Goal: Task Accomplishment & Management: Manage account settings

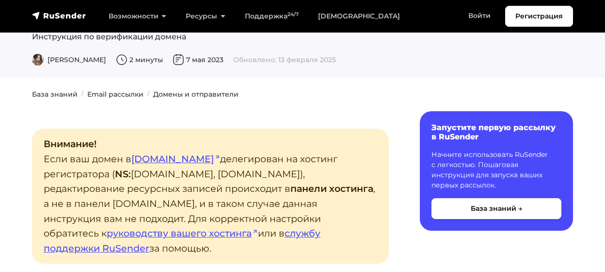
scroll to position [151, 0]
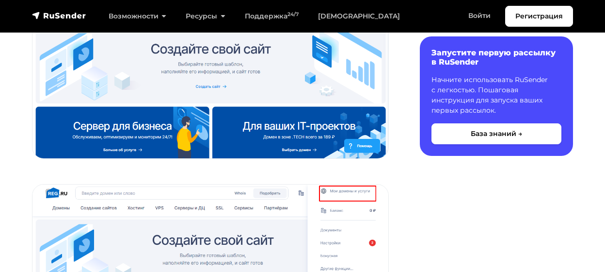
scroll to position [505, 0]
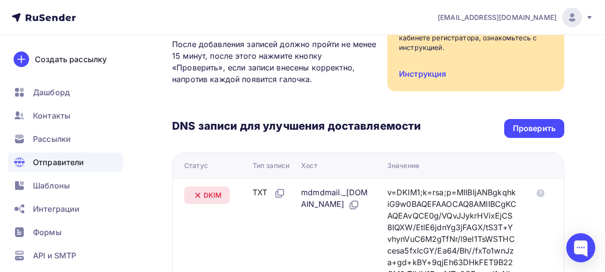
scroll to position [151, 0]
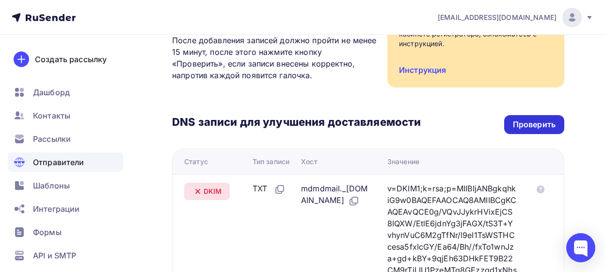
click at [530, 131] on div "Проверить" at bounding box center [535, 124] width 60 height 19
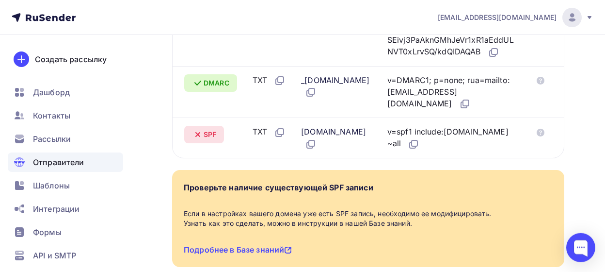
scroll to position [454, 0]
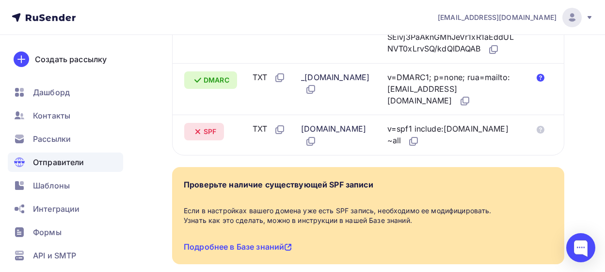
click at [541, 82] on icon at bounding box center [541, 78] width 8 height 8
click at [542, 133] on icon at bounding box center [541, 130] width 8 height 8
click at [420, 147] on icon at bounding box center [414, 141] width 12 height 12
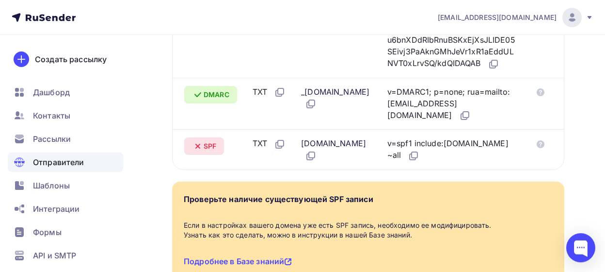
scroll to position [536, 0]
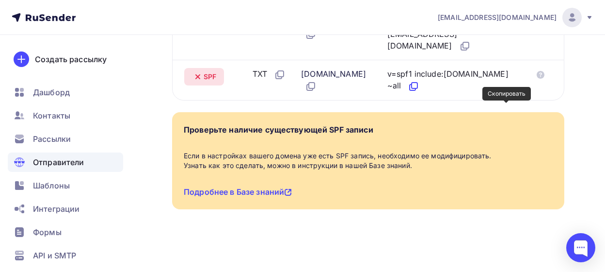
click at [420, 81] on icon at bounding box center [414, 87] width 12 height 12
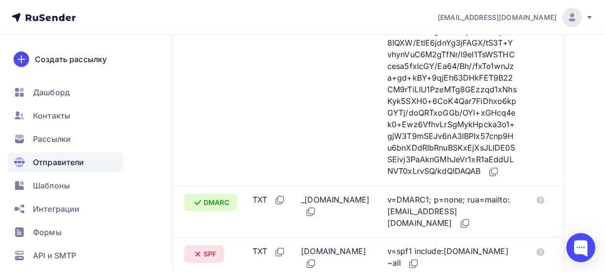
scroll to position [334, 0]
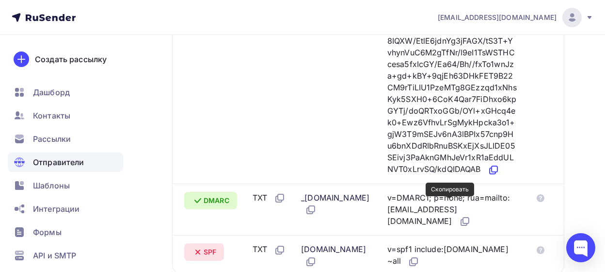
click at [488, 176] on icon at bounding box center [494, 170] width 12 height 12
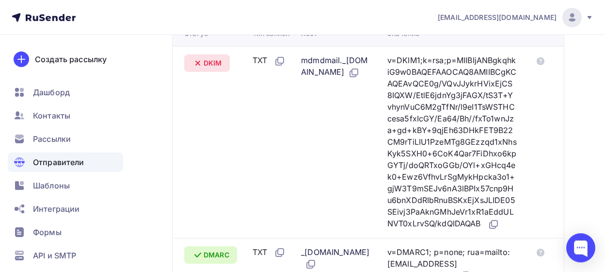
scroll to position [283, 0]
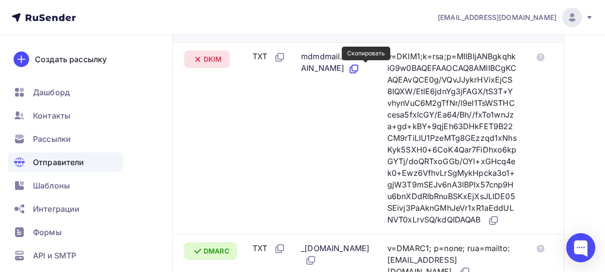
click at [358, 69] on icon at bounding box center [355, 68] width 6 height 6
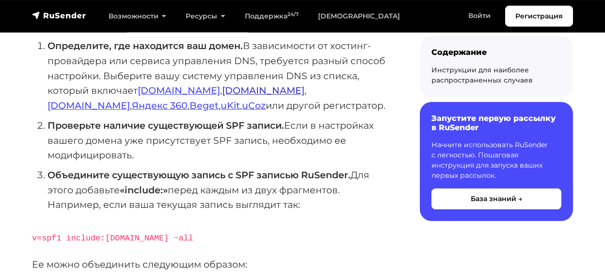
scroll to position [202, 0]
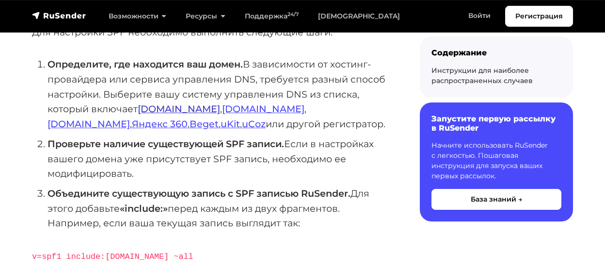
click at [156, 109] on link "[DOMAIN_NAME]" at bounding box center [179, 109] width 82 height 12
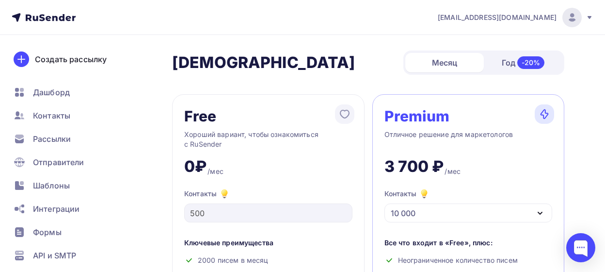
scroll to position [192, 0]
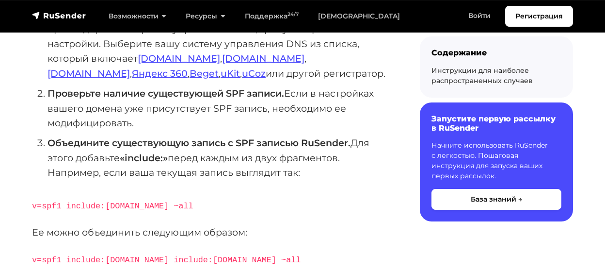
scroll to position [303, 0]
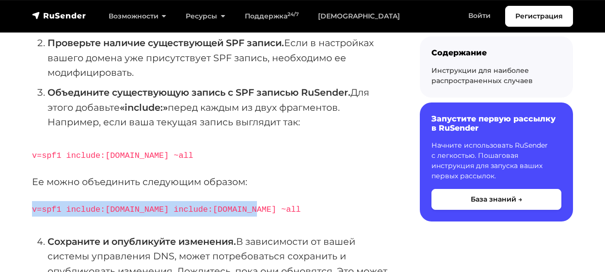
drag, startPoint x: 34, startPoint y: 208, endPoint x: 255, endPoint y: 206, distance: 220.8
click at [255, 206] on p "v=spf1 include:rsndr.ru include:domain.ru ~all" at bounding box center [210, 209] width 357 height 16
copy code "v=spf1 include:rsndr.ru include:domain.ru ~all"
click at [169, 207] on code "v=spf1 include:rsndr.ru include:domain.ru ~all" at bounding box center [166, 209] width 269 height 9
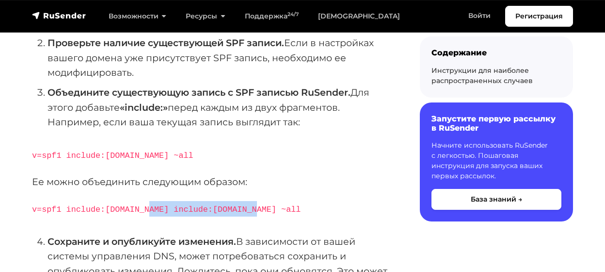
drag, startPoint x: 138, startPoint y: 208, endPoint x: 261, endPoint y: 212, distance: 122.8
click at [261, 212] on p "v=spf1 include:rsndr.ru include:domain.ru ~all" at bounding box center [210, 209] width 357 height 16
copy code "include:domain.ru ~all"
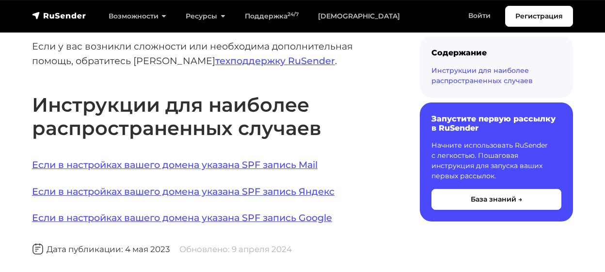
scroll to position [706, 0]
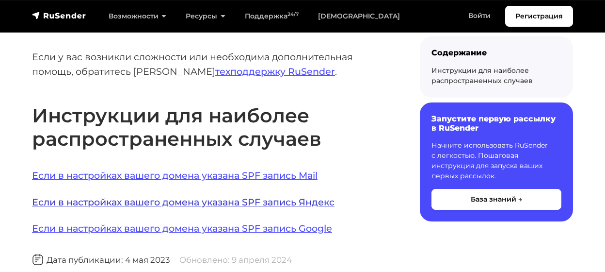
click at [298, 199] on link "Если в настройках вашего домена указана SPF запись Яндекс" at bounding box center [183, 202] width 303 height 12
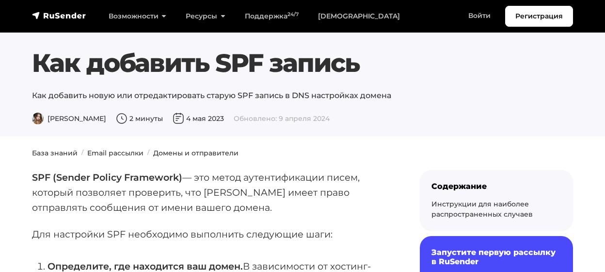
scroll to position [706, 0]
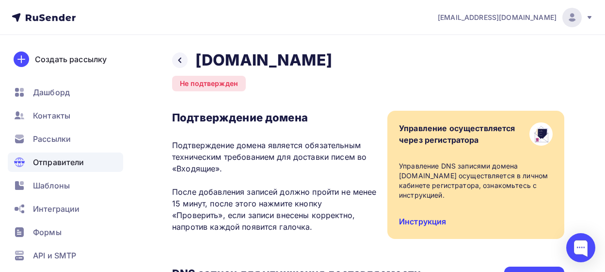
click at [434, 216] on link "Инструкция" at bounding box center [422, 221] width 47 height 10
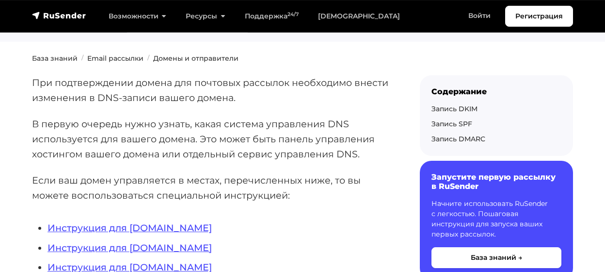
scroll to position [151, 0]
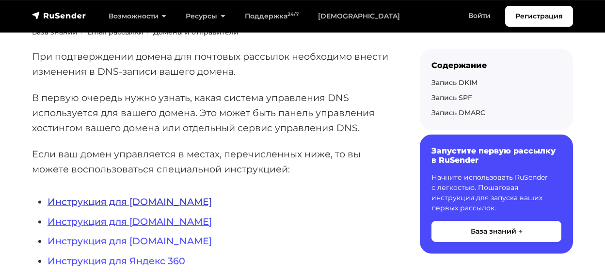
click at [146, 200] on link "Инструкция для [DOMAIN_NAME]" at bounding box center [130, 202] width 164 height 12
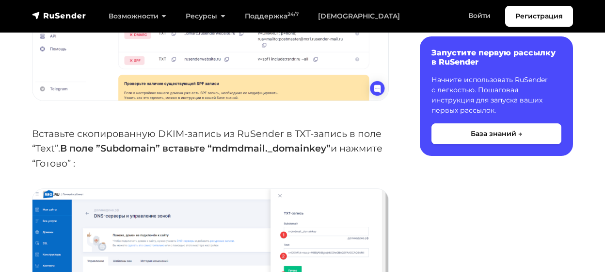
scroll to position [2775, 0]
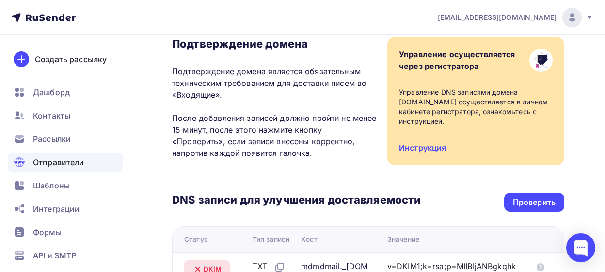
scroll to position [151, 0]
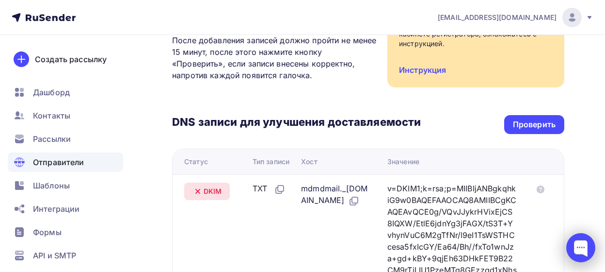
click at [590, 255] on div at bounding box center [581, 247] width 29 height 29
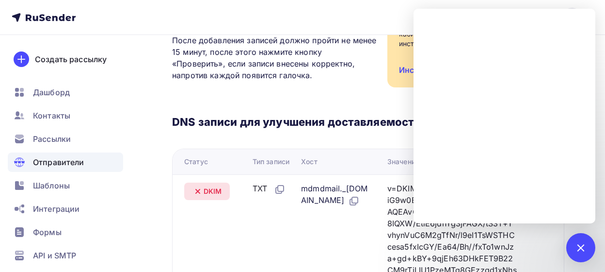
click at [376, 95] on div "DNS записи для улучшения доставляемости Проверить Статус Тип записи Хост Значен…" at bounding box center [368, 273] width 392 height 370
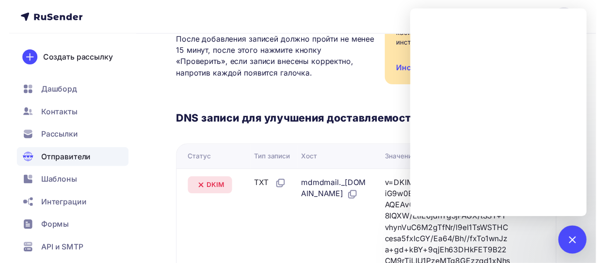
scroll to position [0, 0]
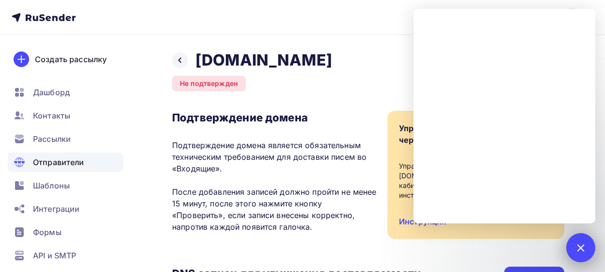
click at [577, 248] on div at bounding box center [580, 247] width 13 height 13
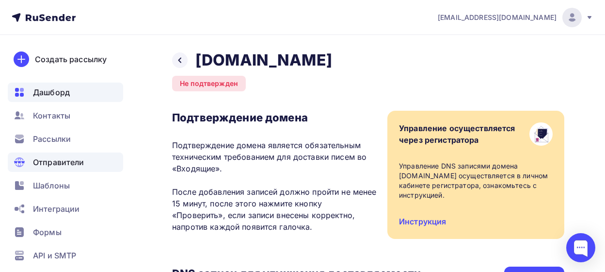
click at [55, 91] on span "Дашборд" at bounding box center [51, 92] width 37 height 12
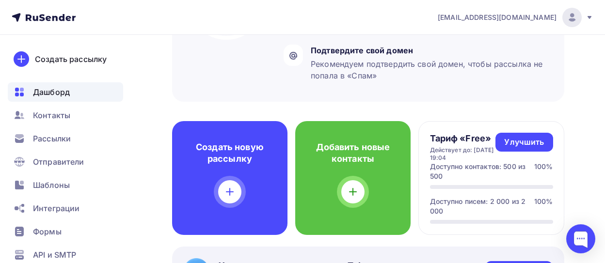
scroll to position [173, 0]
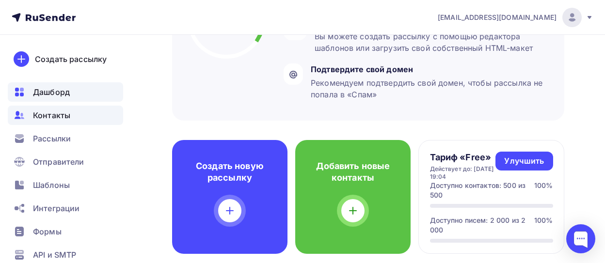
click at [50, 115] on span "Контакты" at bounding box center [51, 116] width 37 height 12
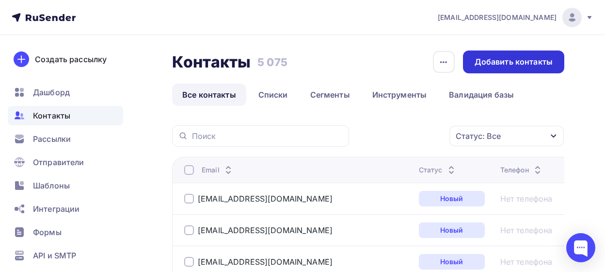
click at [508, 64] on div "Добавить контакты" at bounding box center [514, 61] width 78 height 11
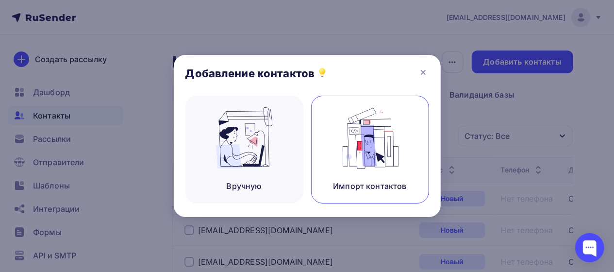
click at [378, 136] on img at bounding box center [369, 137] width 65 height 61
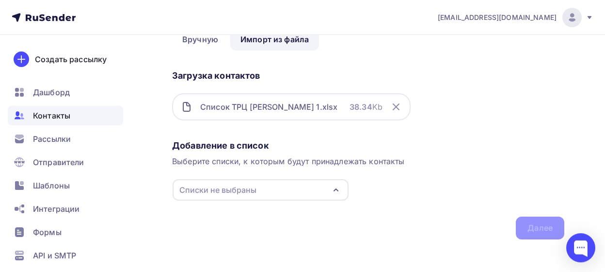
scroll to position [58, 0]
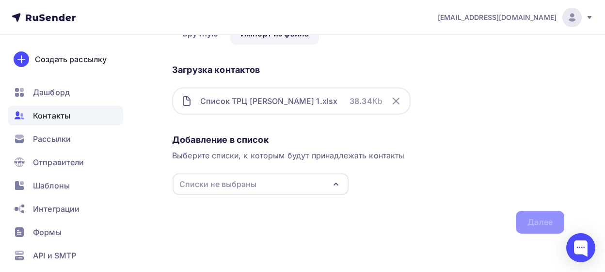
click at [263, 187] on div "Списки не выбраны" at bounding box center [261, 183] width 176 height 21
click at [200, 215] on div "РСТЦ" at bounding box center [211, 218] width 22 height 12
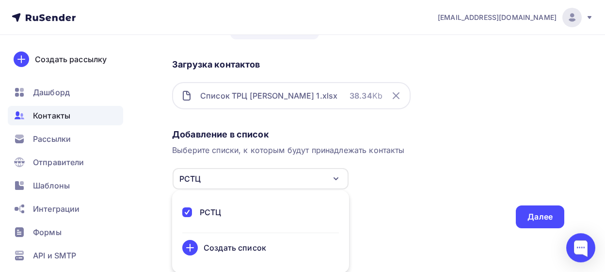
scroll to position [64, 0]
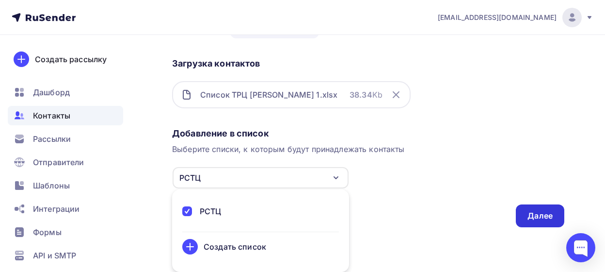
click at [539, 218] on div "Далее" at bounding box center [540, 215] width 25 height 11
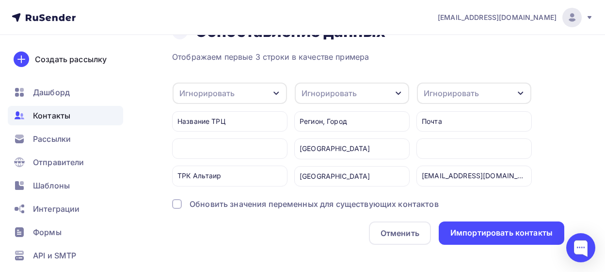
scroll to position [39, 0]
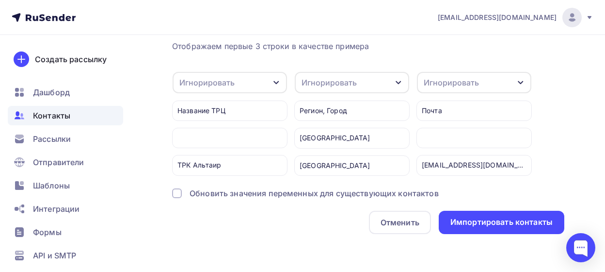
click at [244, 196] on div "Обновить значения переменных для существующих контактов" at bounding box center [314, 193] width 249 height 12
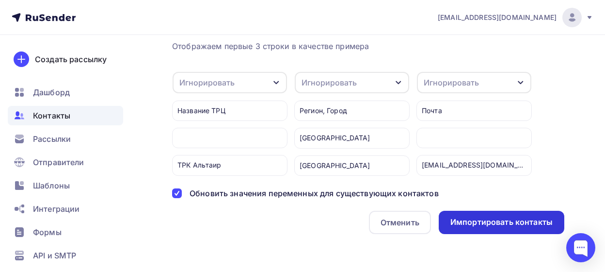
click at [496, 223] on div "Импортировать контакты" at bounding box center [502, 221] width 102 height 11
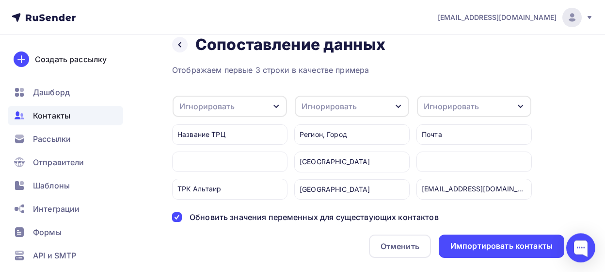
scroll to position [0, 0]
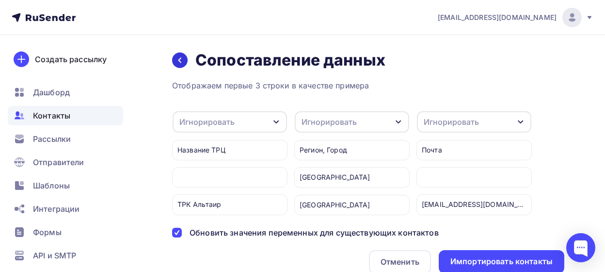
click at [177, 60] on icon at bounding box center [180, 60] width 8 height 8
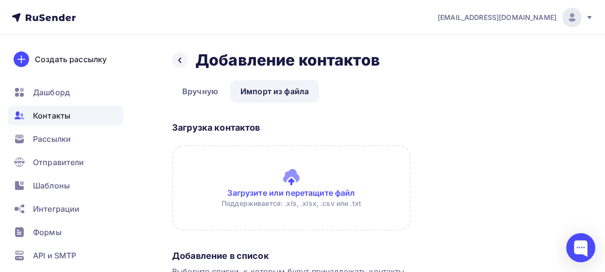
click at [285, 93] on link "Импорт из файла" at bounding box center [274, 91] width 89 height 22
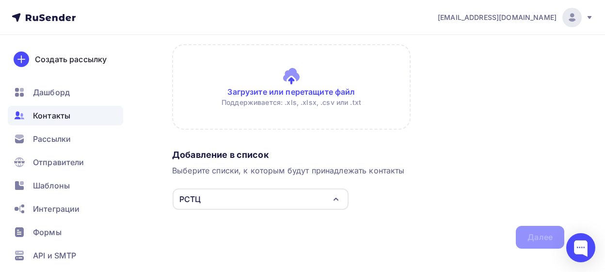
scroll to position [58, 0]
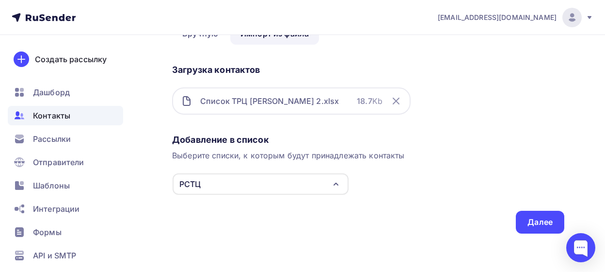
click at [226, 185] on div "РСТЦ" at bounding box center [261, 183] width 176 height 21
click at [219, 216] on div "РСТЦ" at bounding box center [211, 218] width 22 height 12
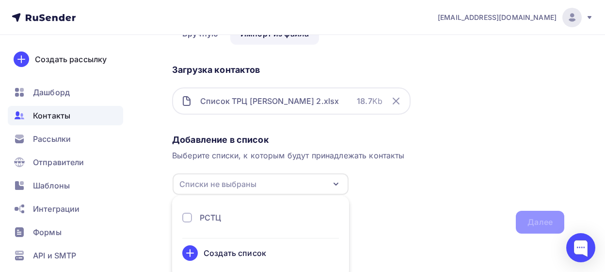
click at [218, 215] on div "РСТЦ" at bounding box center [211, 218] width 22 height 12
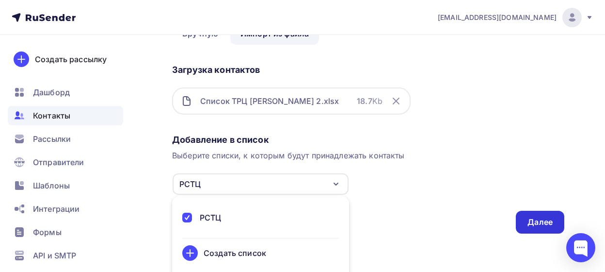
click at [536, 221] on div "Далее" at bounding box center [540, 221] width 25 height 11
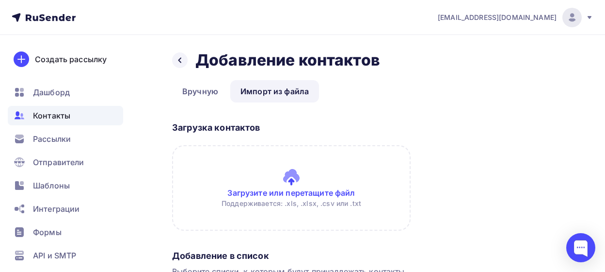
click at [51, 118] on span "Контакты" at bounding box center [51, 116] width 37 height 12
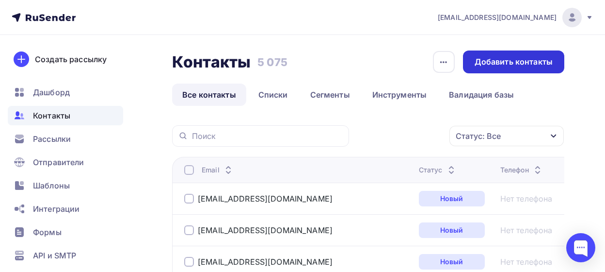
click at [512, 63] on div "Добавить контакты" at bounding box center [514, 61] width 78 height 11
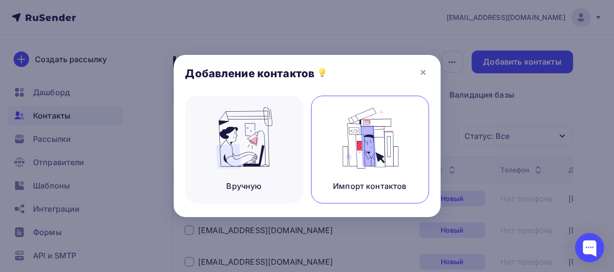
click at [373, 160] on img at bounding box center [369, 137] width 65 height 61
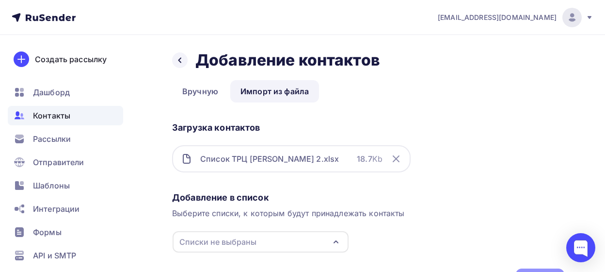
click at [231, 240] on div "Списки не выбраны" at bounding box center [218, 242] width 77 height 12
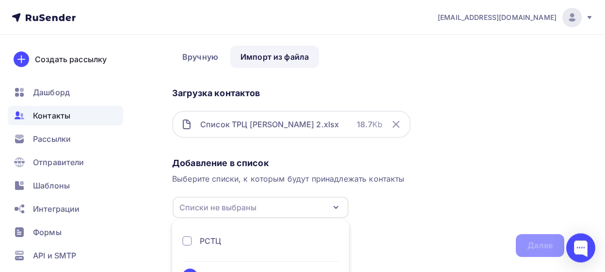
scroll to position [64, 0]
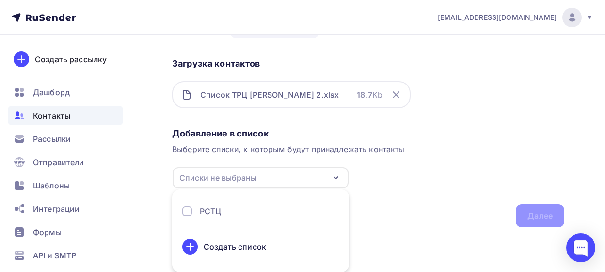
click at [223, 213] on div "РСТЦ" at bounding box center [260, 211] width 157 height 12
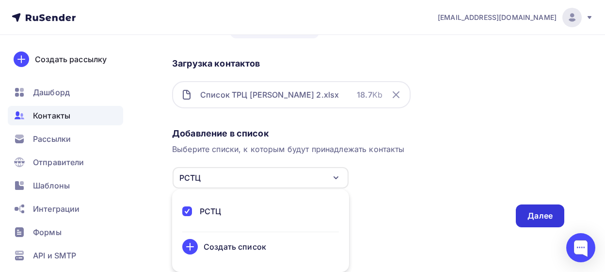
click at [537, 215] on div "Далее" at bounding box center [540, 215] width 25 height 11
